Goal: Transaction & Acquisition: Purchase product/service

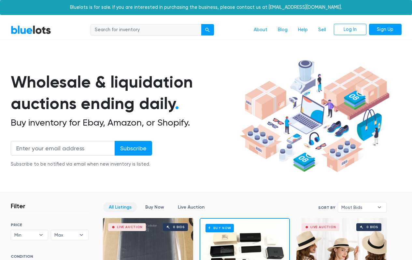
click at [120, 30] on input "search" at bounding box center [145, 30] width 111 height 12
type input "ear buds"
click at [201, 24] on button "submit" at bounding box center [207, 30] width 13 height 12
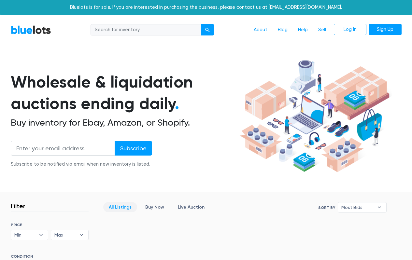
click at [97, 29] on input "search" at bounding box center [145, 30] width 111 height 12
type input "ear buds"
click at [207, 31] on div "submit" at bounding box center [207, 30] width 5 height 5
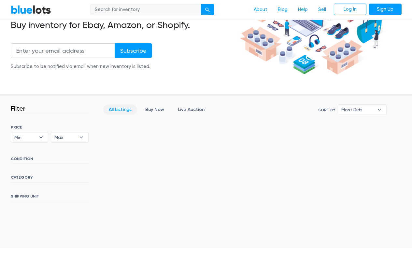
scroll to position [130, 0]
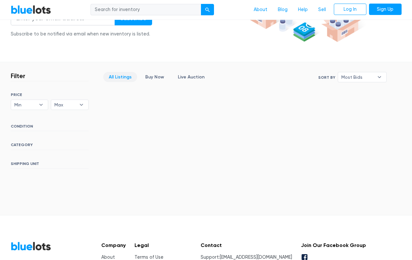
click at [118, 76] on link "All Listings" at bounding box center [120, 77] width 34 height 10
